Goal: Task Accomplishment & Management: Manage account settings

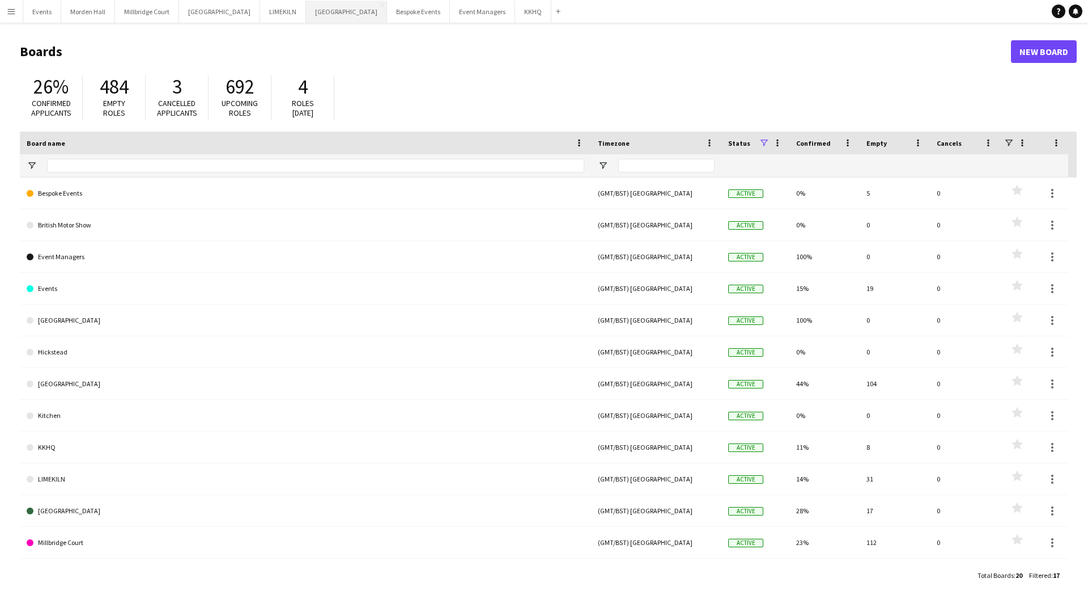
click at [308, 12] on button "[GEOGRAPHIC_DATA] Close" at bounding box center [346, 12] width 81 height 22
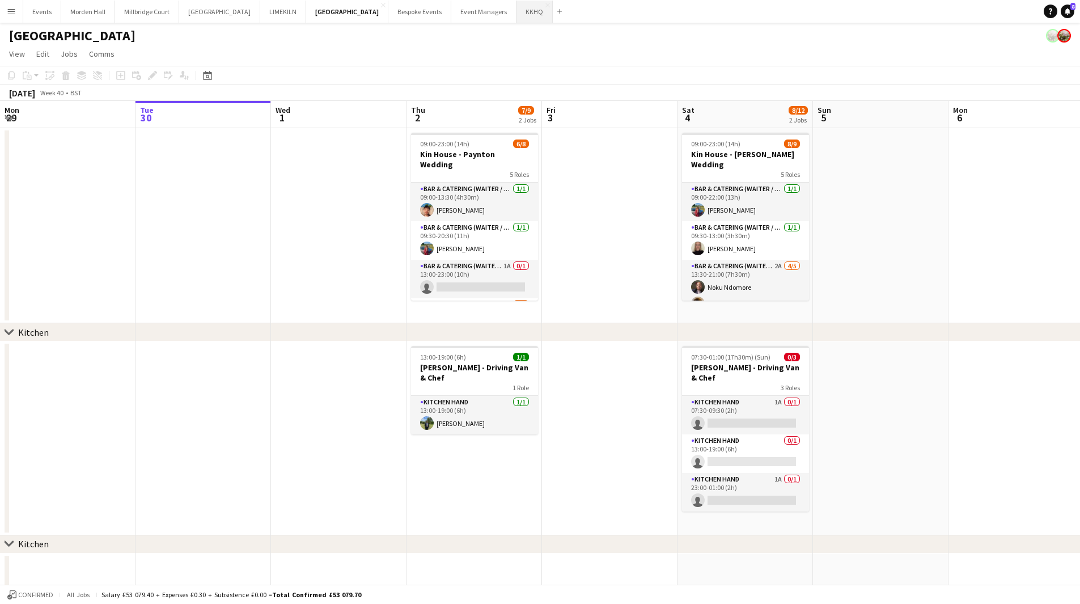
click at [516, 18] on button "KKHQ Close" at bounding box center [534, 12] width 36 height 22
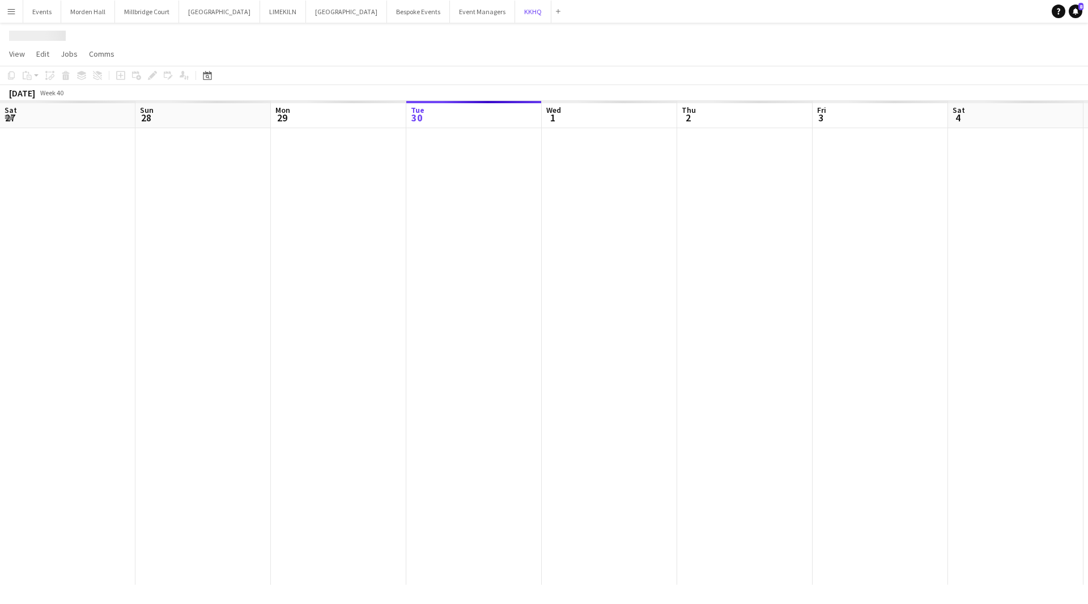
scroll to position [0, 271]
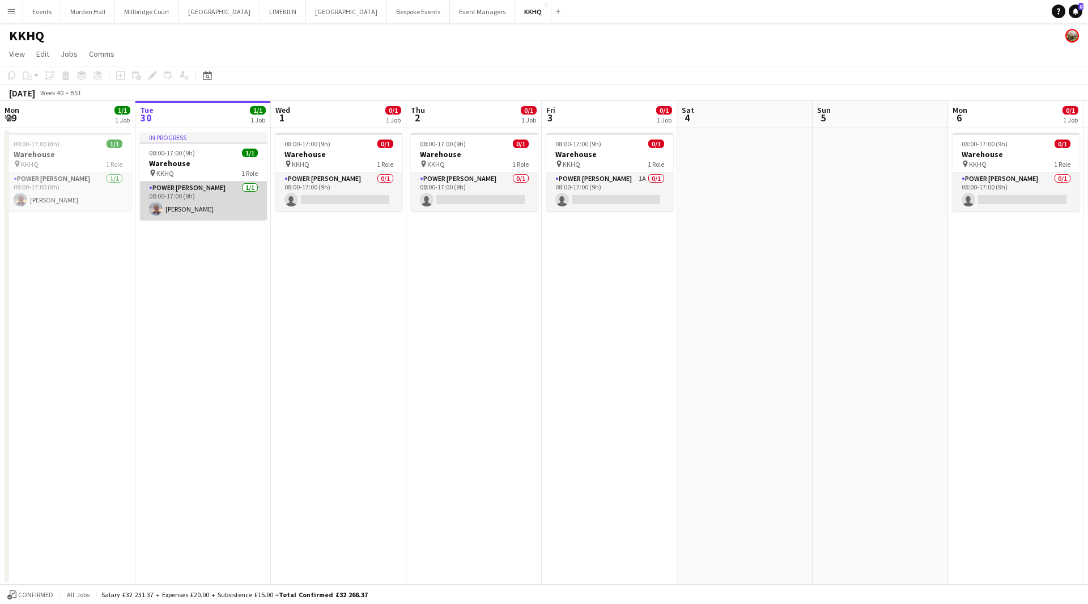
click at [183, 194] on app-card-role "Power [PERSON_NAME] [DATE] 08:00-17:00 (9h) [PERSON_NAME]" at bounding box center [203, 200] width 127 height 39
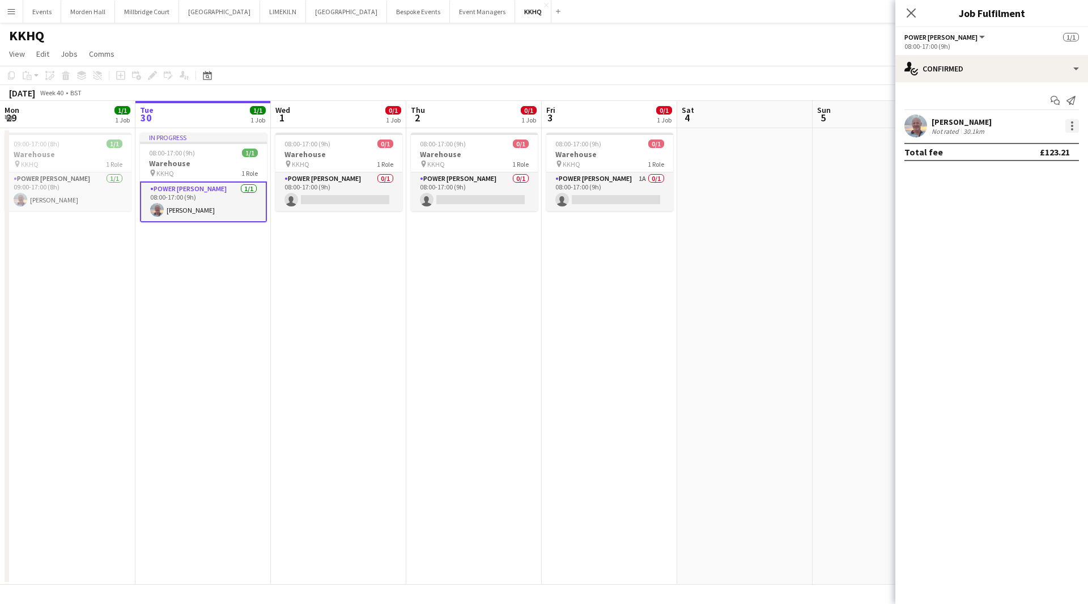
click at [1077, 128] on div at bounding box center [1073, 126] width 14 height 14
click at [1043, 139] on button "Edit fee" at bounding box center [1035, 146] width 88 height 27
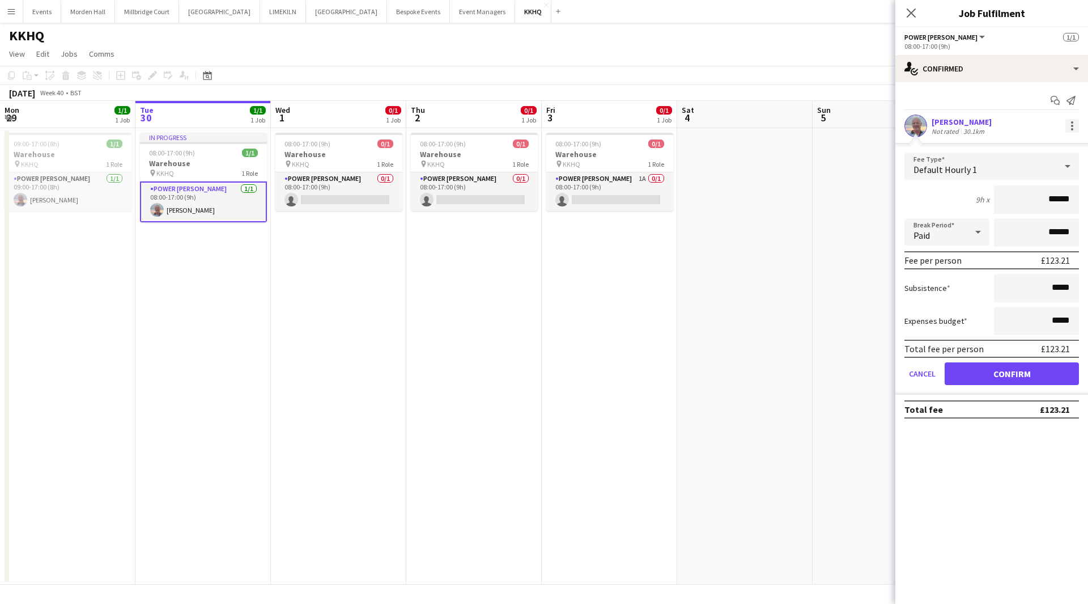
click at [1074, 125] on div at bounding box center [1073, 126] width 14 height 14
click at [1016, 94] on div at bounding box center [544, 302] width 1088 height 604
click at [1068, 128] on div at bounding box center [1073, 126] width 14 height 14
click at [794, 193] on div at bounding box center [544, 302] width 1088 height 604
click at [921, 374] on button "Cancel" at bounding box center [923, 373] width 36 height 23
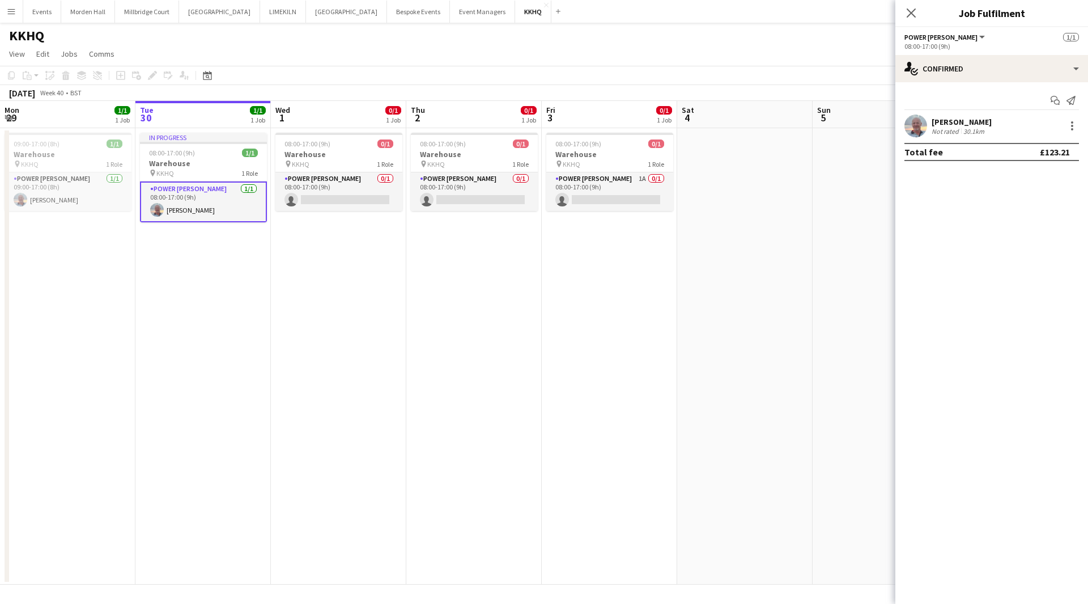
click at [1079, 128] on div "[PERSON_NAME] Not rated 30.1km" at bounding box center [992, 126] width 193 height 23
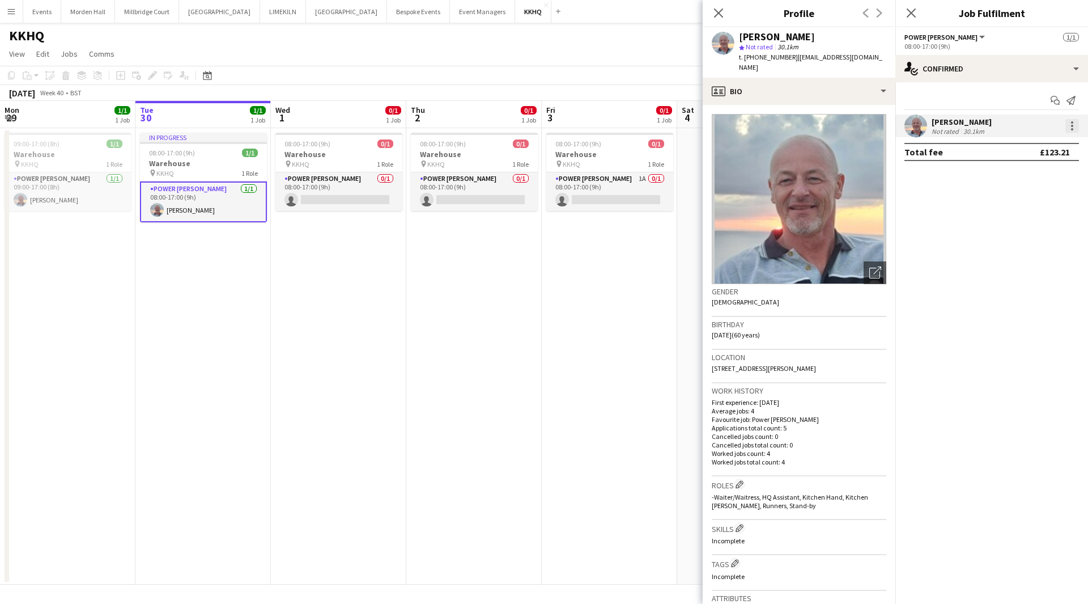
click at [1074, 127] on div at bounding box center [1073, 126] width 14 height 14
click at [968, 230] on div at bounding box center [544, 302] width 1088 height 604
click at [711, 13] on app-icon "Close pop-in" at bounding box center [719, 13] width 16 height 16
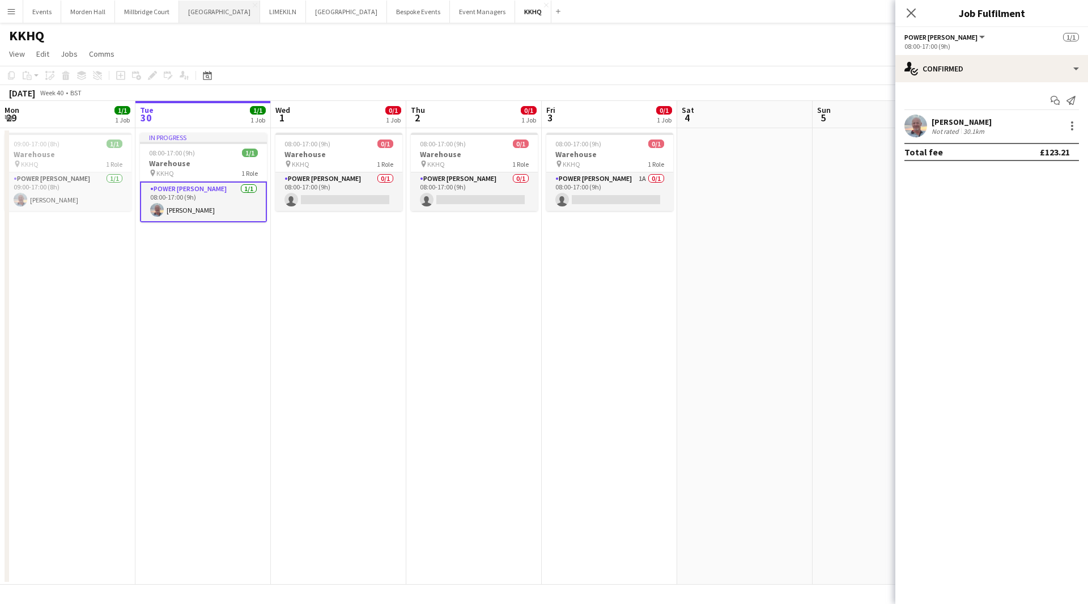
click at [200, 15] on button "[GEOGRAPHIC_DATA] Close" at bounding box center [219, 12] width 81 height 22
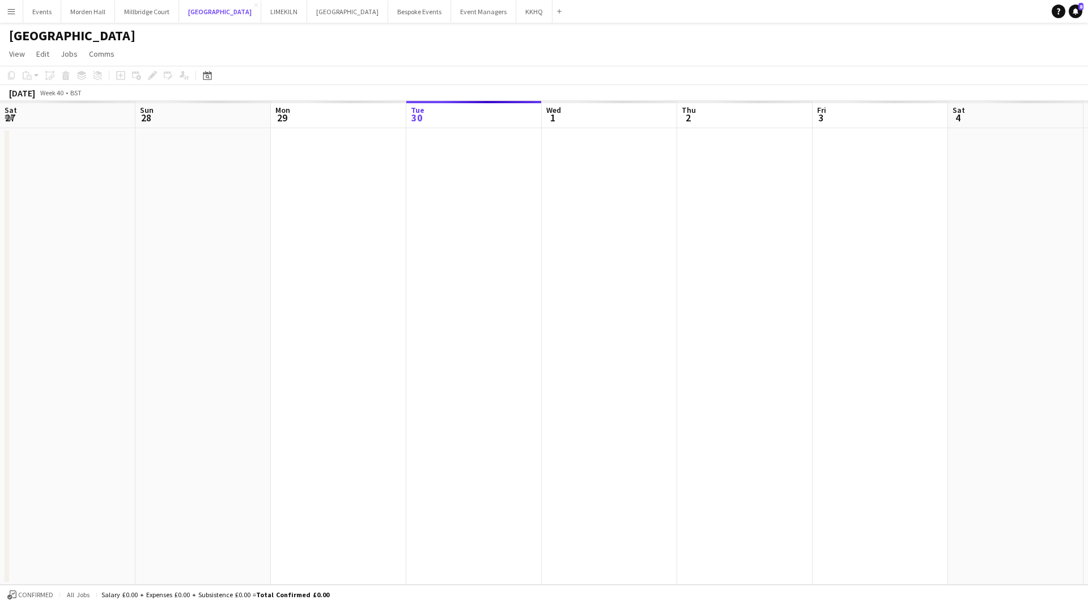
scroll to position [0, 271]
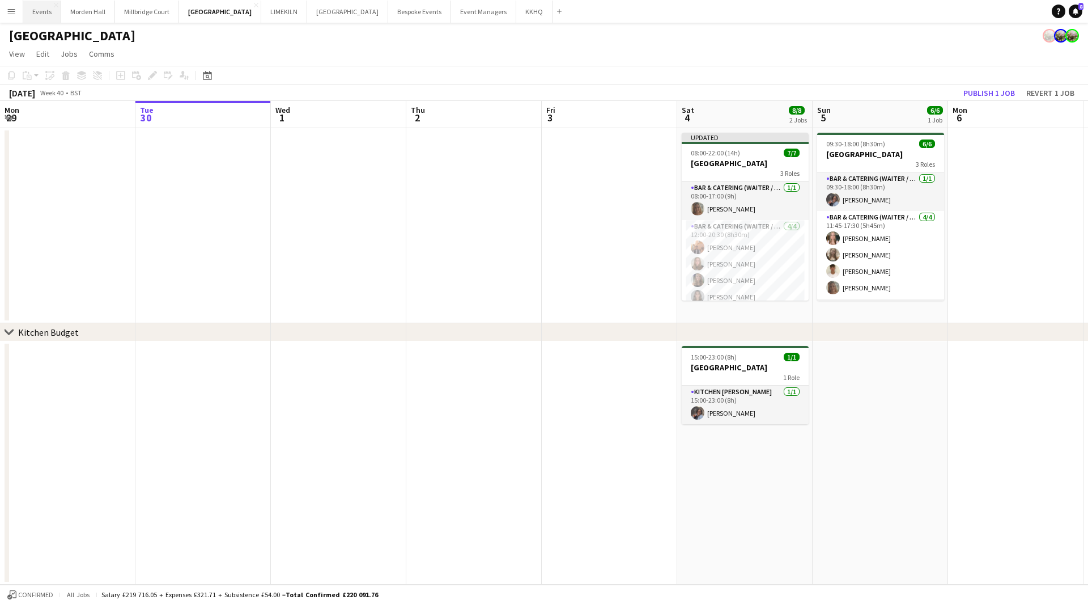
click at [56, 11] on button "Events Close" at bounding box center [42, 12] width 38 height 22
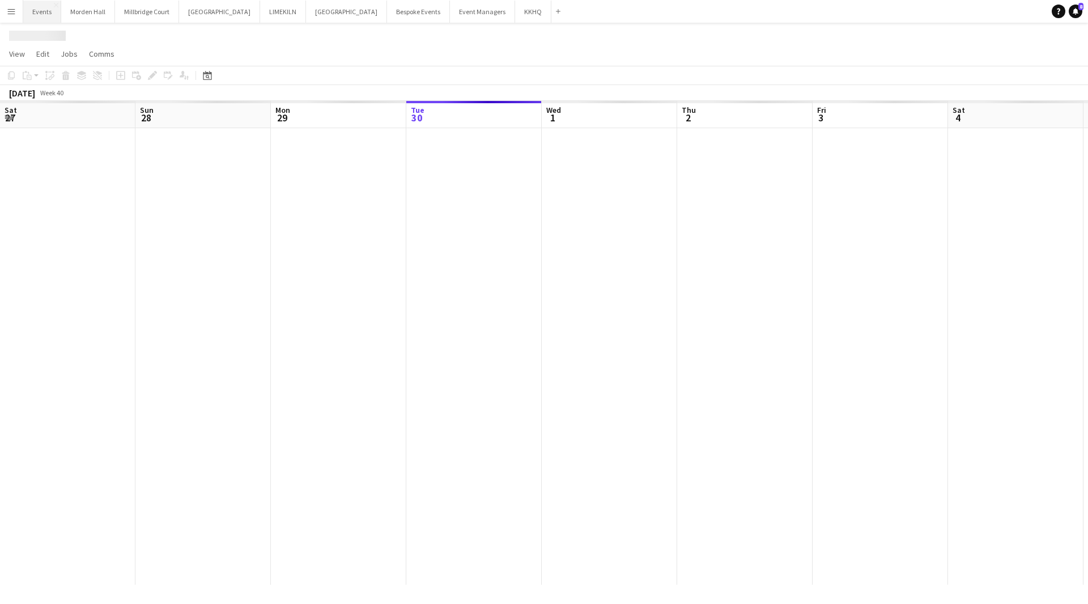
scroll to position [0, 271]
